Goal: Task Accomplishment & Management: Complete application form

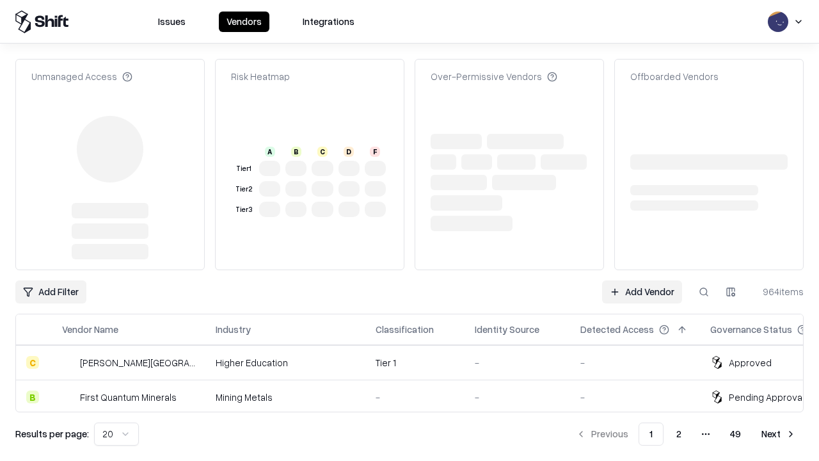
click at [642, 280] on link "Add Vendor" at bounding box center [642, 291] width 80 height 23
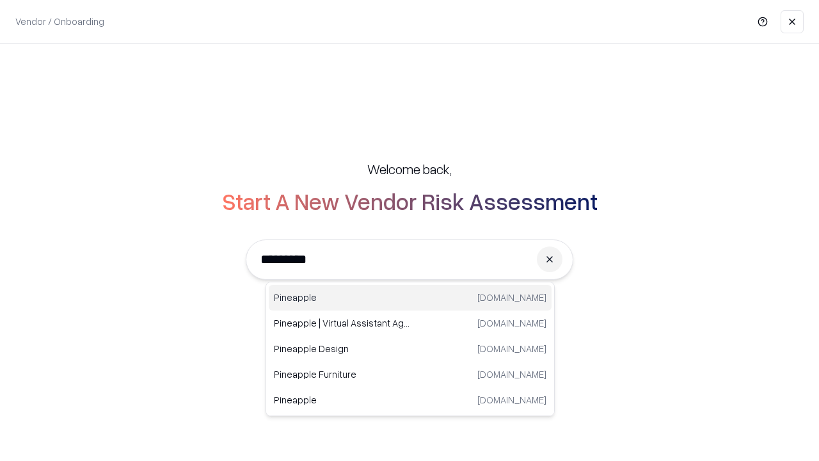
click at [410, 298] on div "Pineapple [DOMAIN_NAME]" at bounding box center [410, 298] width 283 height 26
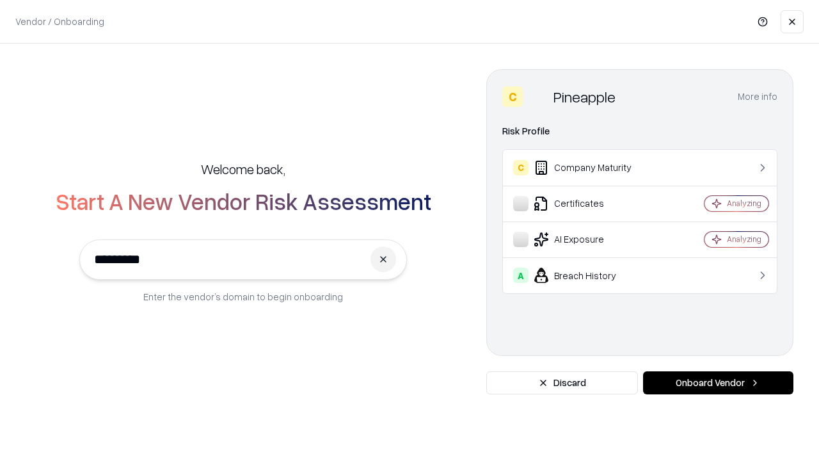
type input "*********"
click at [718, 383] on button "Onboard Vendor" at bounding box center [718, 382] width 150 height 23
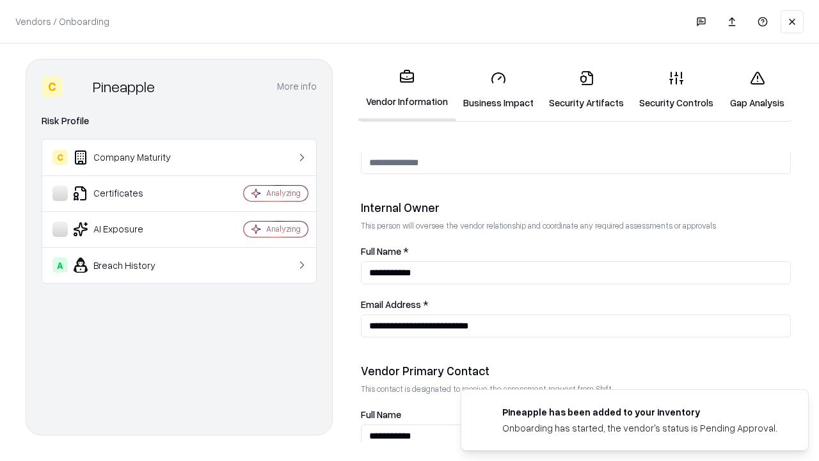
scroll to position [663, 0]
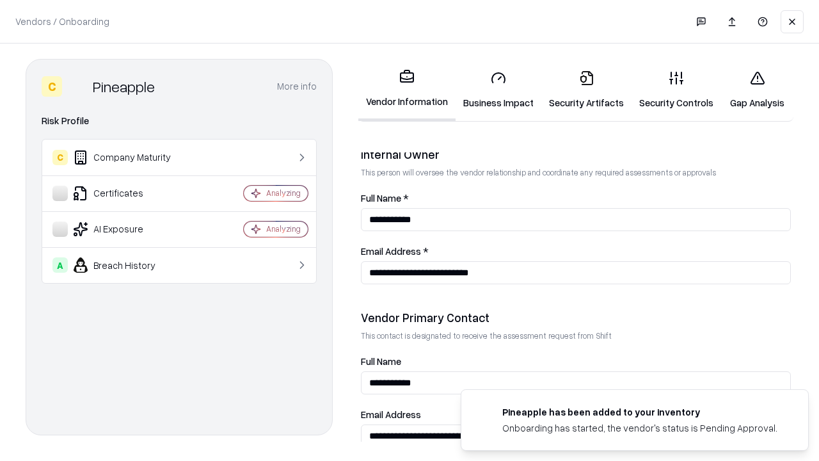
click at [586, 90] on link "Security Artifacts" at bounding box center [586, 90] width 90 height 60
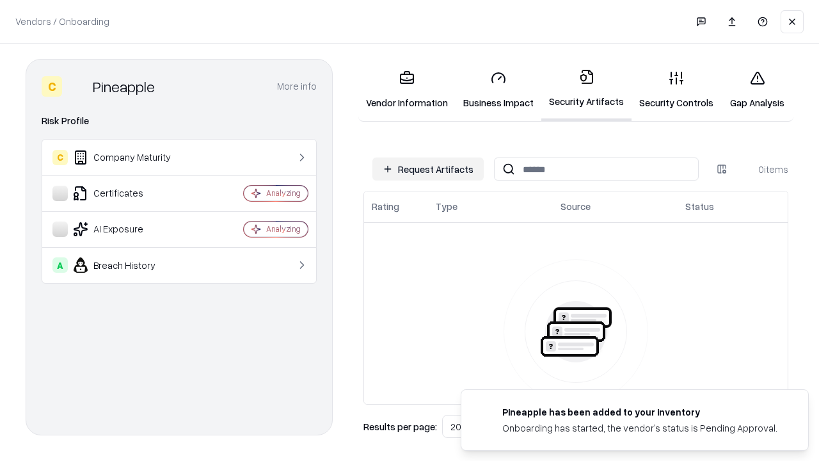
click at [428, 169] on button "Request Artifacts" at bounding box center [427, 168] width 111 height 23
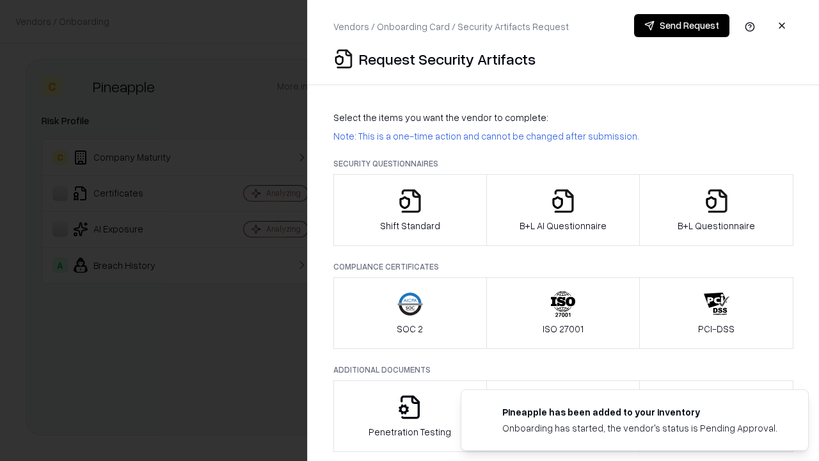
click at [716, 210] on icon "button" at bounding box center [717, 201] width 26 height 26
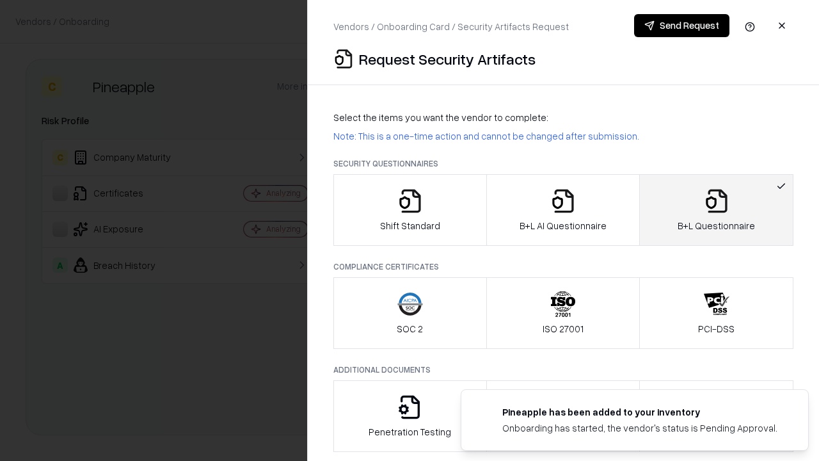
click at [562, 210] on icon "button" at bounding box center [563, 201] width 26 height 26
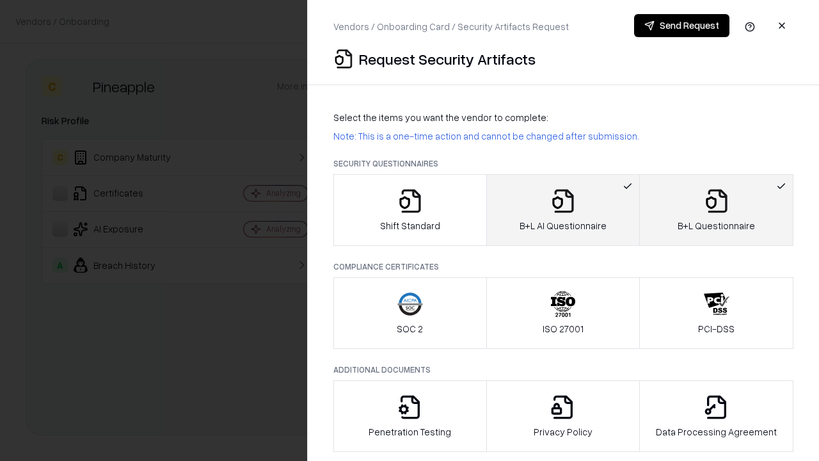
click at [681, 26] on button "Send Request" at bounding box center [681, 25] width 95 height 23
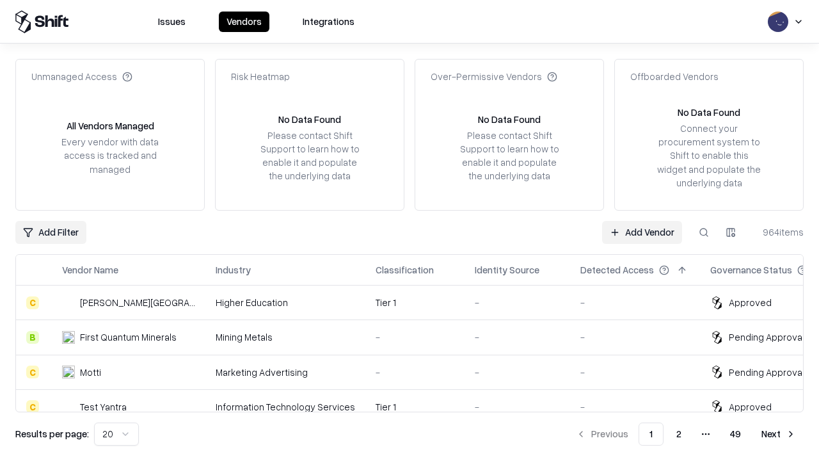
click at [642, 232] on link "Add Vendor" at bounding box center [642, 232] width 80 height 23
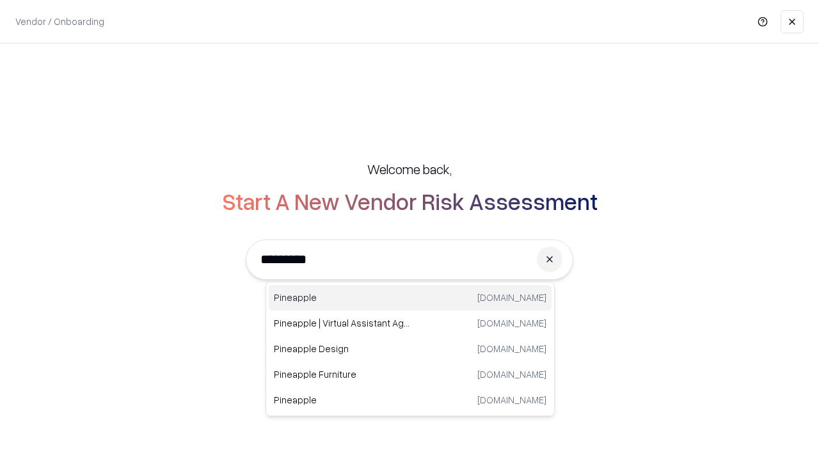
click at [410, 298] on div "Pineapple [DOMAIN_NAME]" at bounding box center [410, 298] width 283 height 26
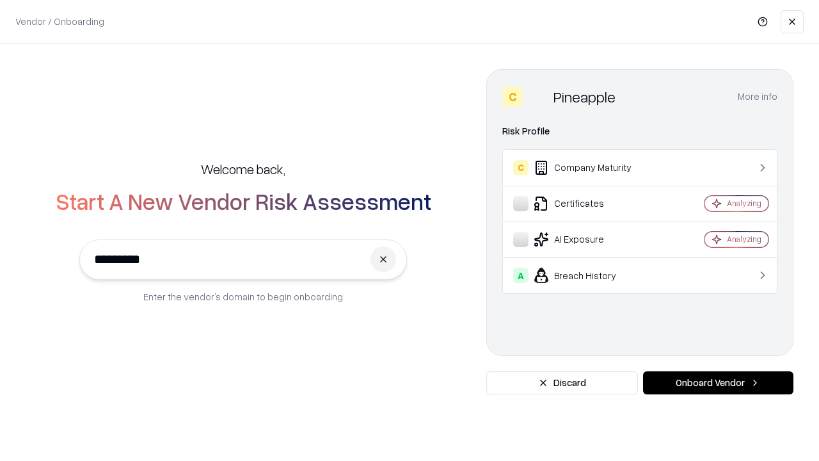
type input "*********"
click at [718, 383] on button "Onboard Vendor" at bounding box center [718, 382] width 150 height 23
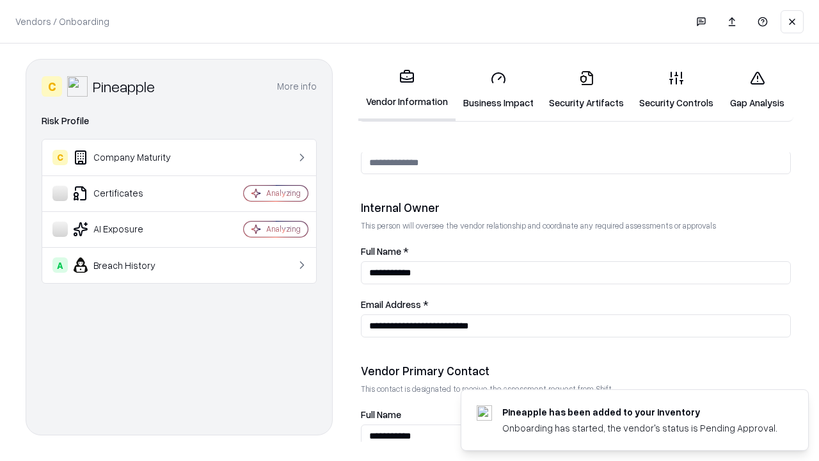
scroll to position [663, 0]
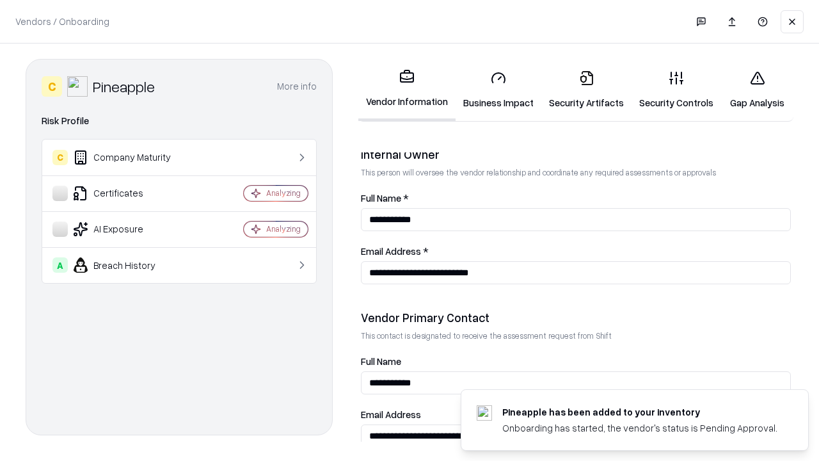
click at [757, 90] on link "Gap Analysis" at bounding box center [757, 90] width 72 height 60
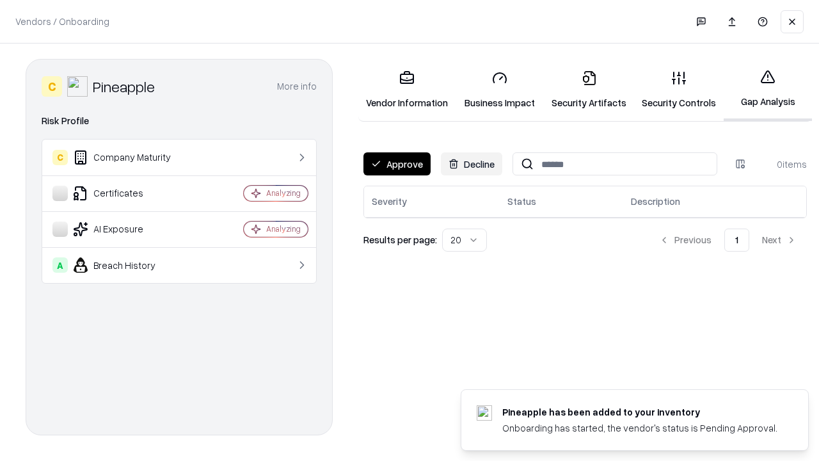
click at [397, 164] on button "Approve" at bounding box center [396, 163] width 67 height 23
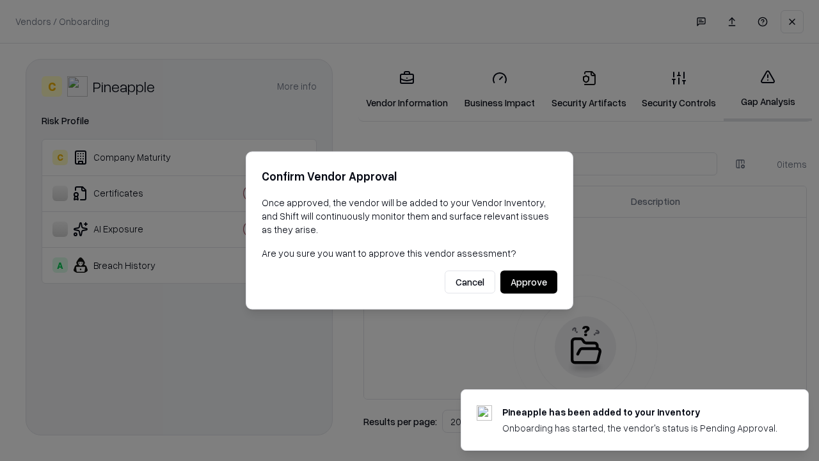
click at [529, 282] on button "Approve" at bounding box center [528, 282] width 57 height 23
